Goal: Navigation & Orientation: Find specific page/section

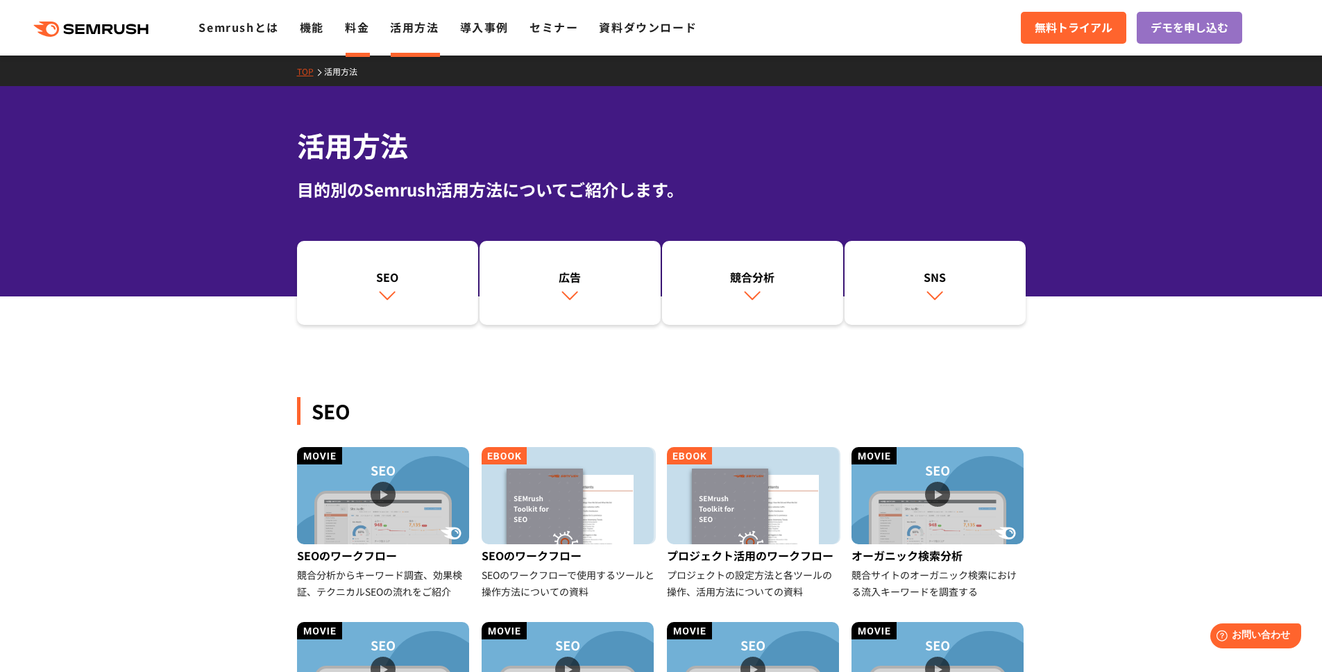
click at [361, 30] on link "料金" at bounding box center [357, 27] width 24 height 17
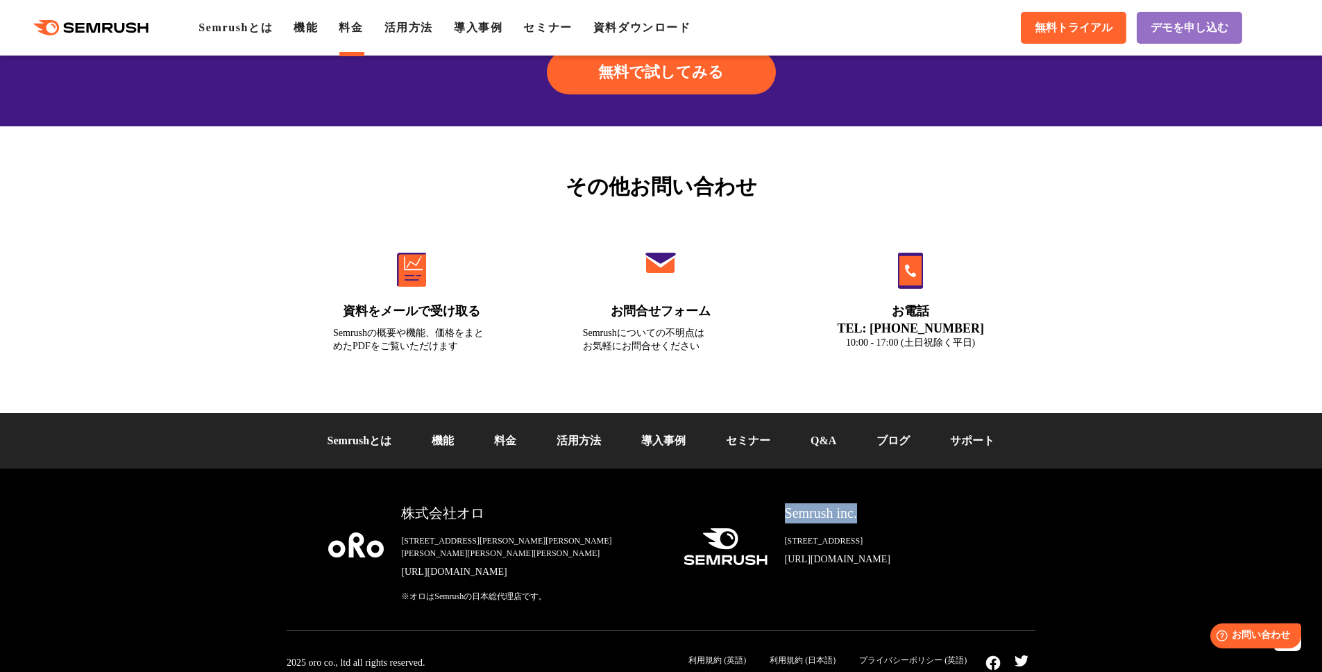
drag, startPoint x: 918, startPoint y: 518, endPoint x: 784, endPoint y: 519, distance: 133.3
click at [785, 519] on div "Semrush inc." at bounding box center [889, 513] width 209 height 20
copy div "Semrush inc."
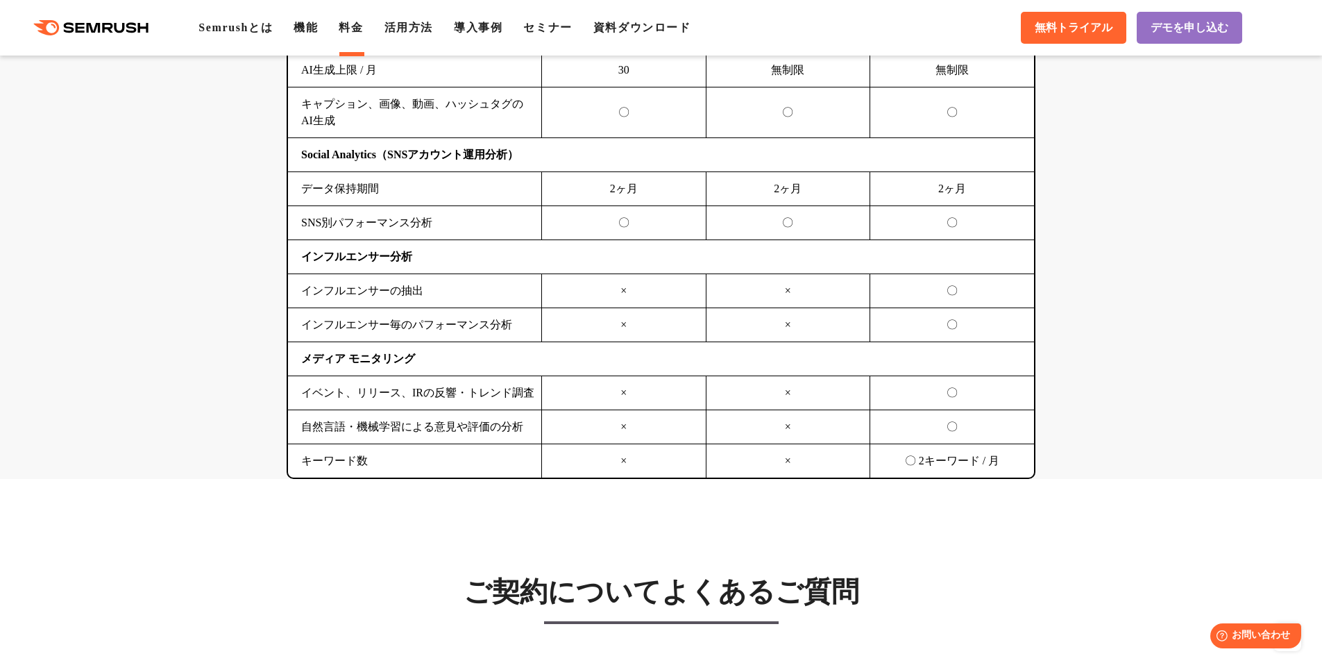
scroll to position [2704, 0]
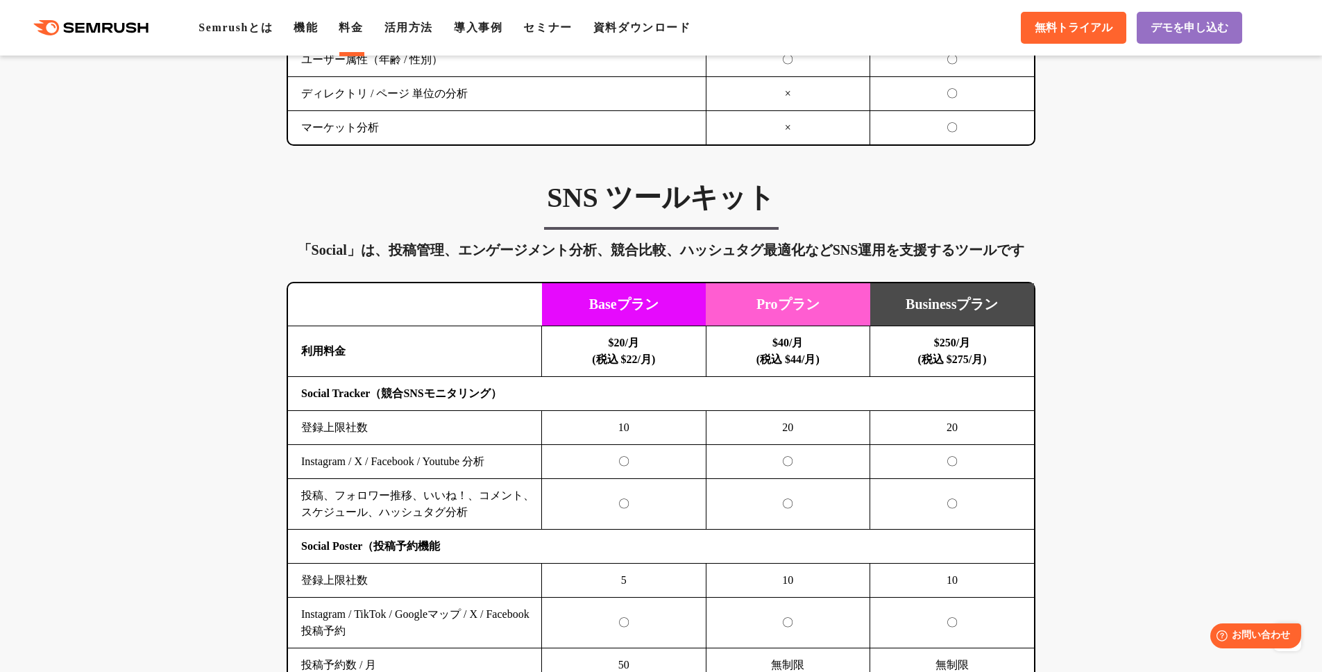
click at [118, 23] on icon at bounding box center [121, 28] width 10 height 10
